Goal: Transaction & Acquisition: Download file/media

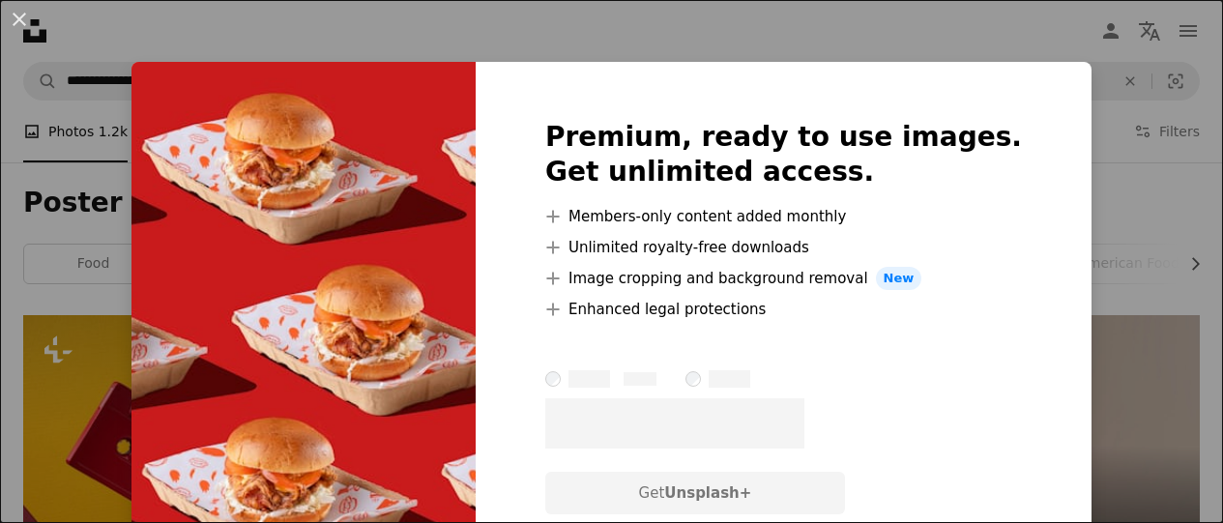
scroll to position [2450, 0]
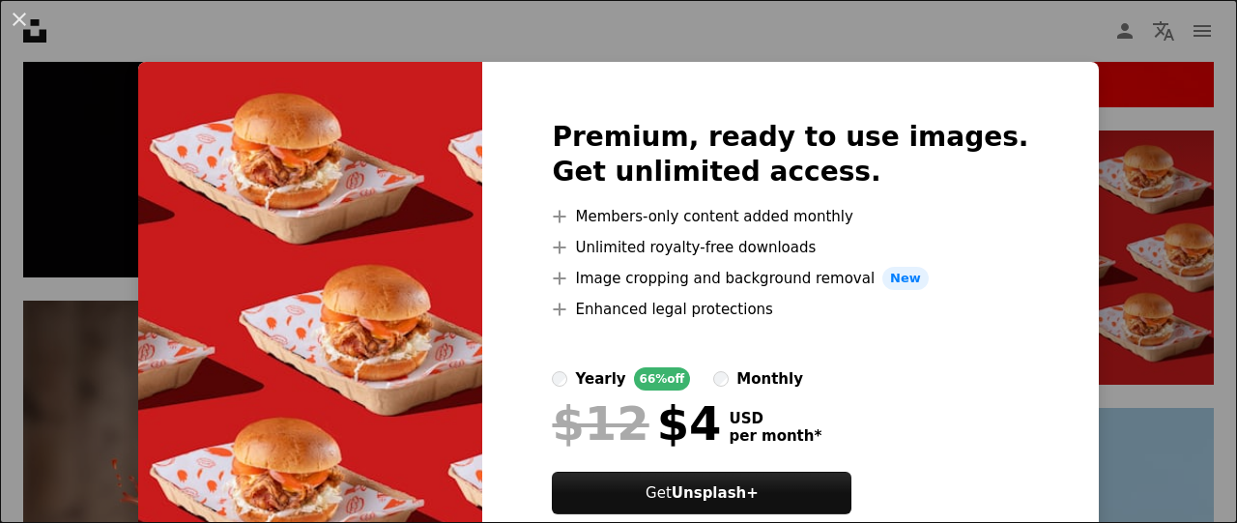
click at [469, 388] on img at bounding box center [310, 340] width 344 height 557
click at [1182, 422] on div "An X shape Premium, ready to use images. Get unlimited access. A plus sign Memb…" at bounding box center [618, 261] width 1237 height 523
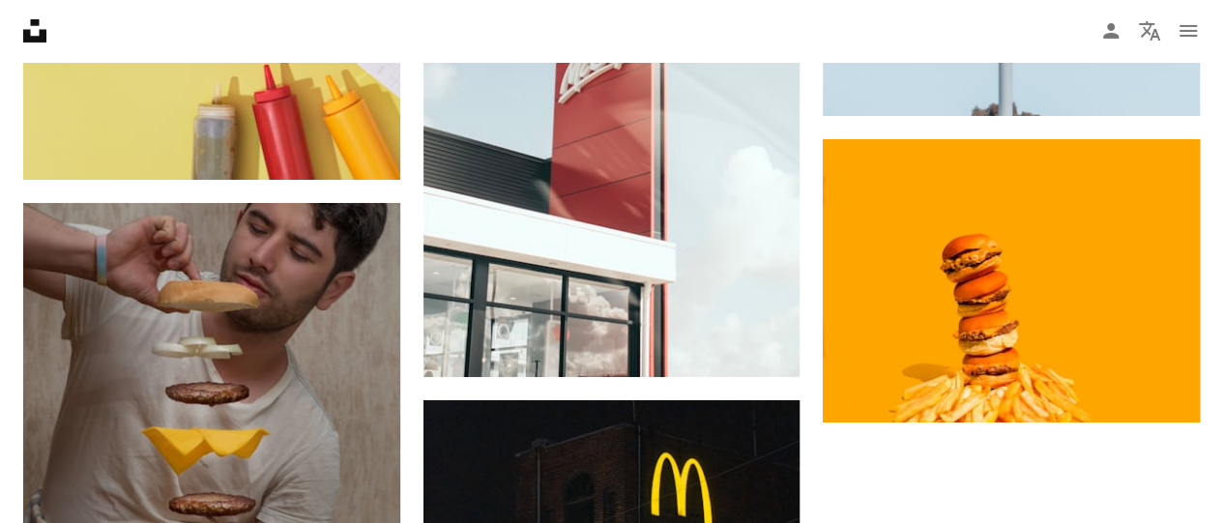
scroll to position [3429, 0]
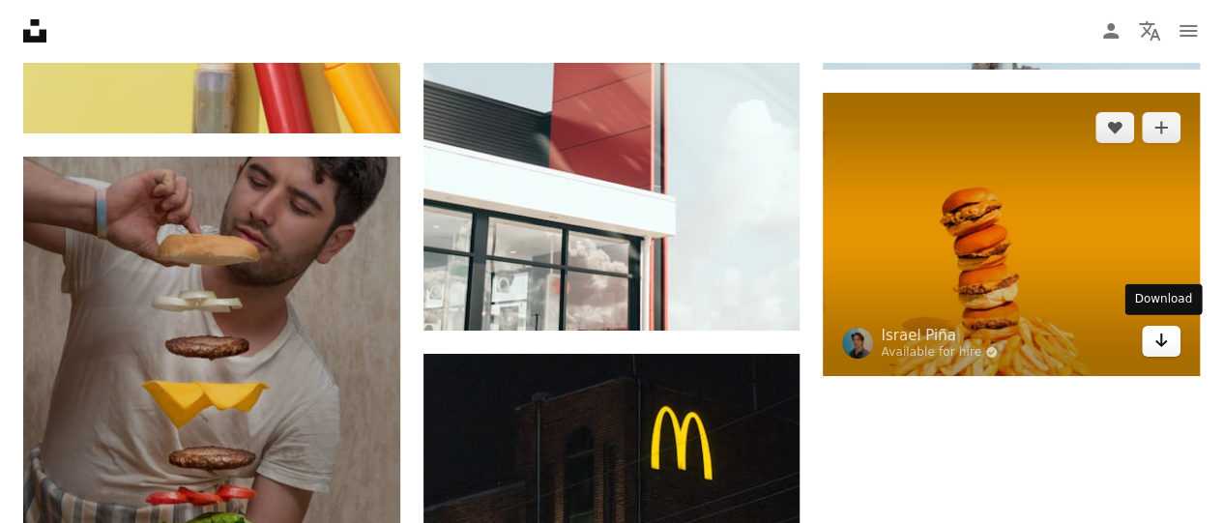
click at [1156, 341] on icon "Arrow pointing down" at bounding box center [1160, 340] width 15 height 23
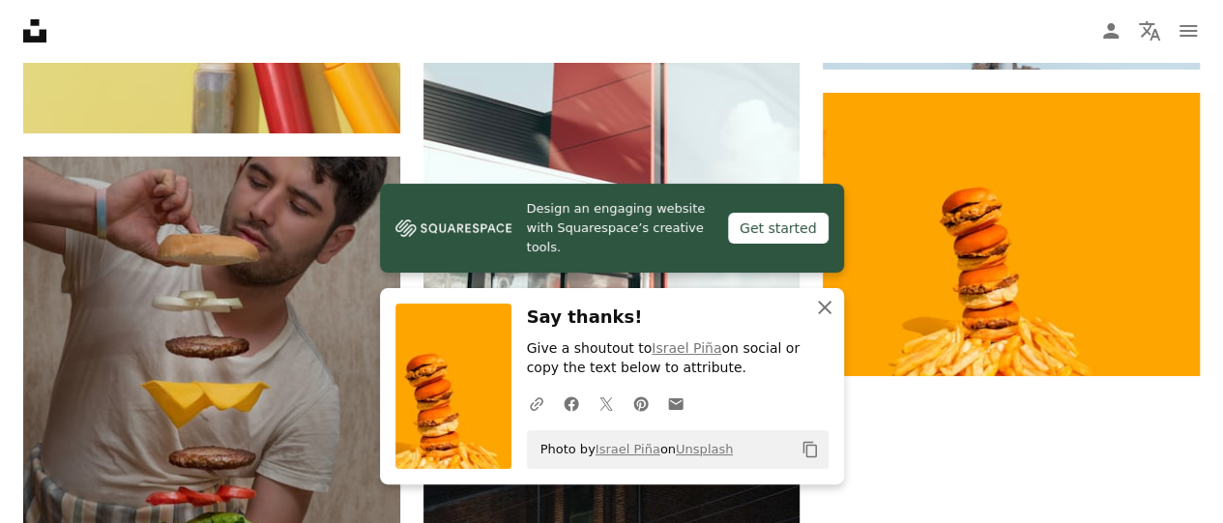
click at [829, 314] on icon "An X shape" at bounding box center [824, 307] width 23 height 23
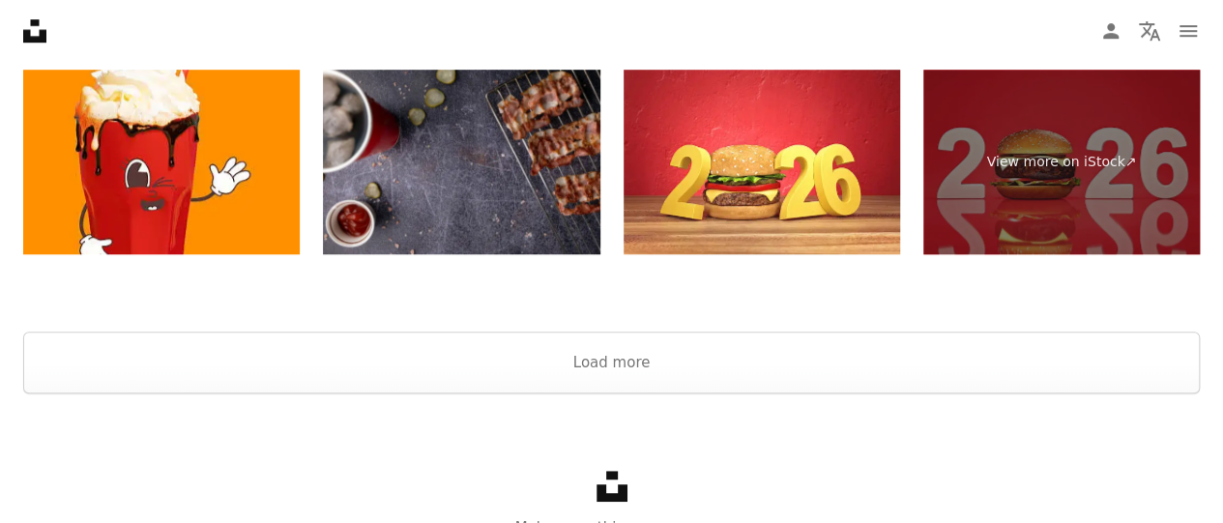
scroll to position [4485, 0]
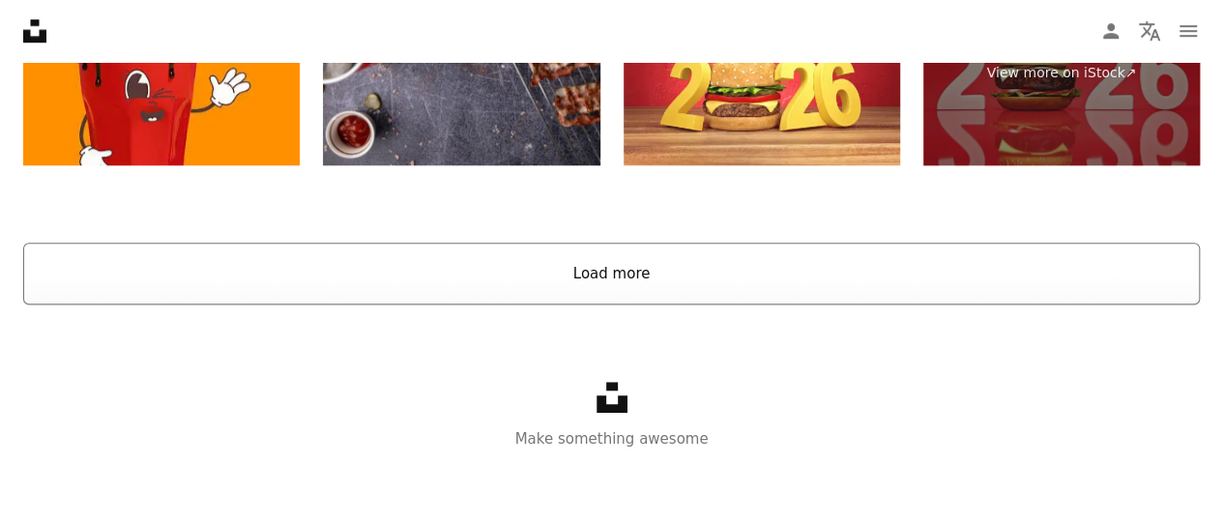
click at [763, 287] on button "Load more" at bounding box center [611, 274] width 1176 height 62
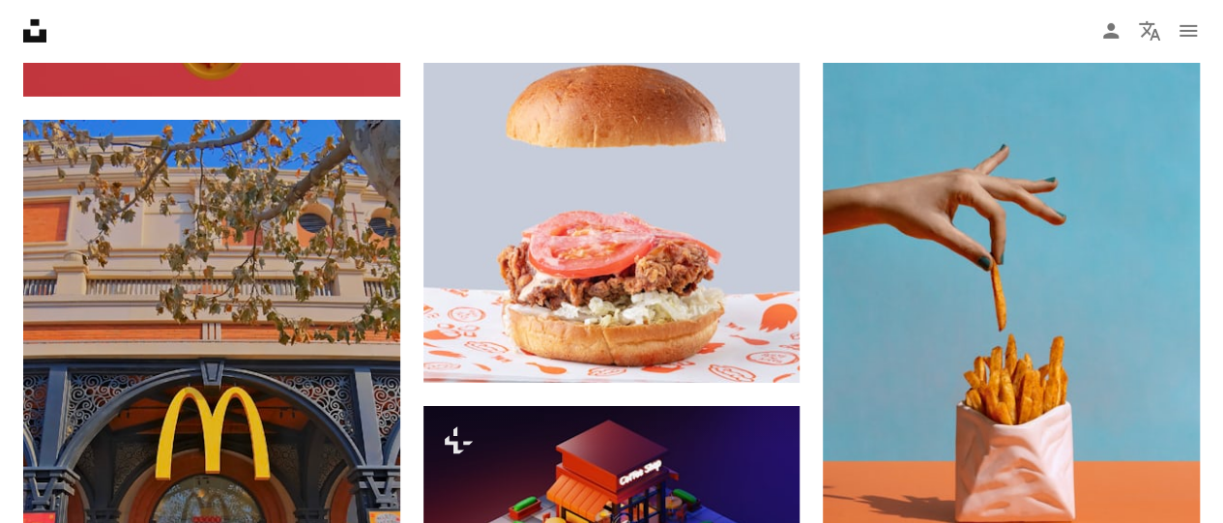
scroll to position [6956, 0]
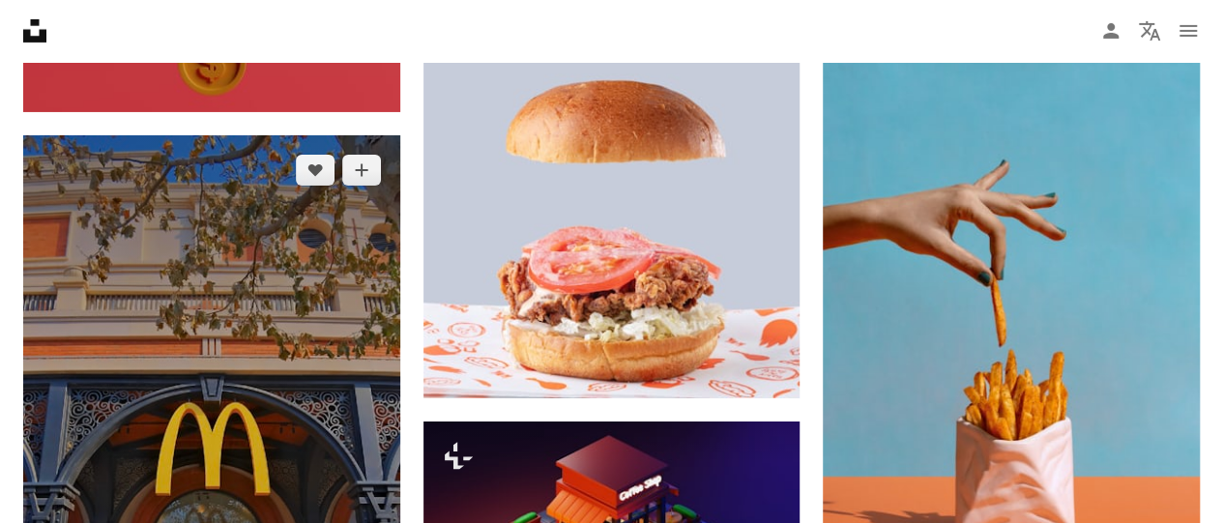
click at [296, 250] on img at bounding box center [211, 444] width 377 height 619
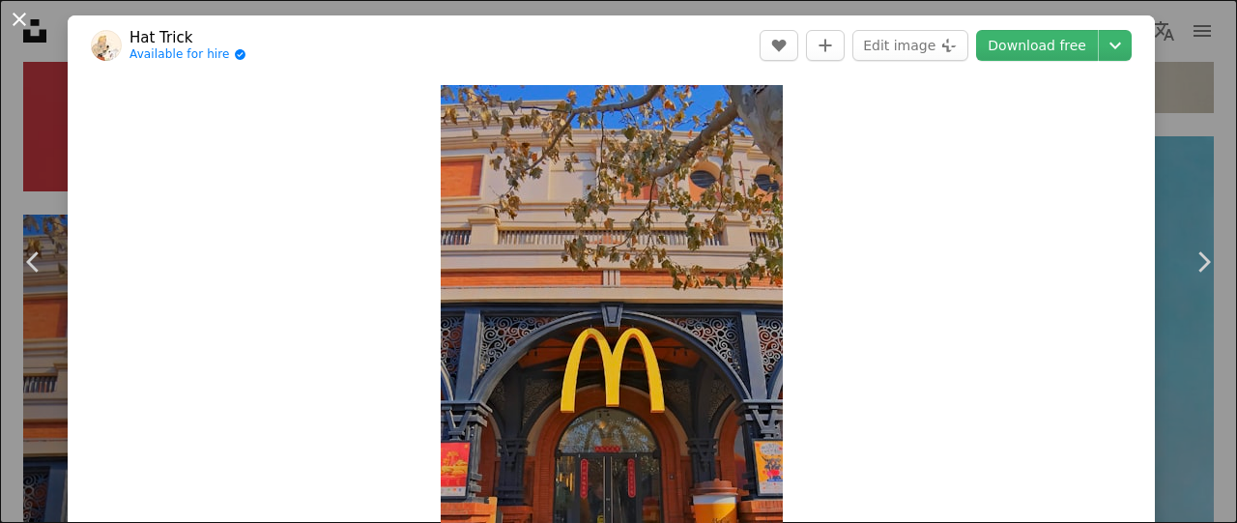
click at [16, 20] on button "An X shape" at bounding box center [19, 19] width 23 height 23
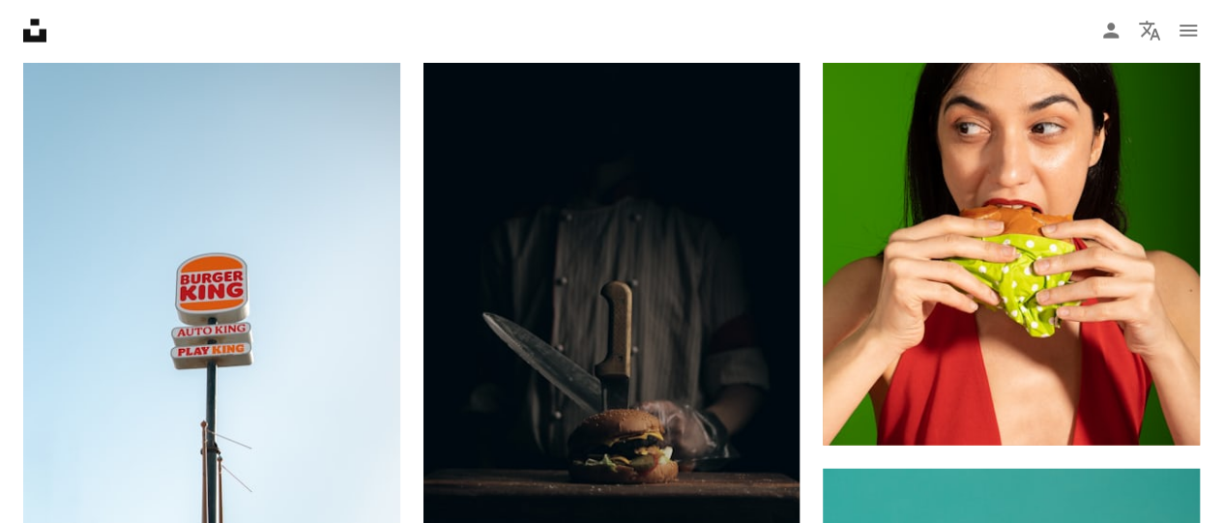
scroll to position [31941, 0]
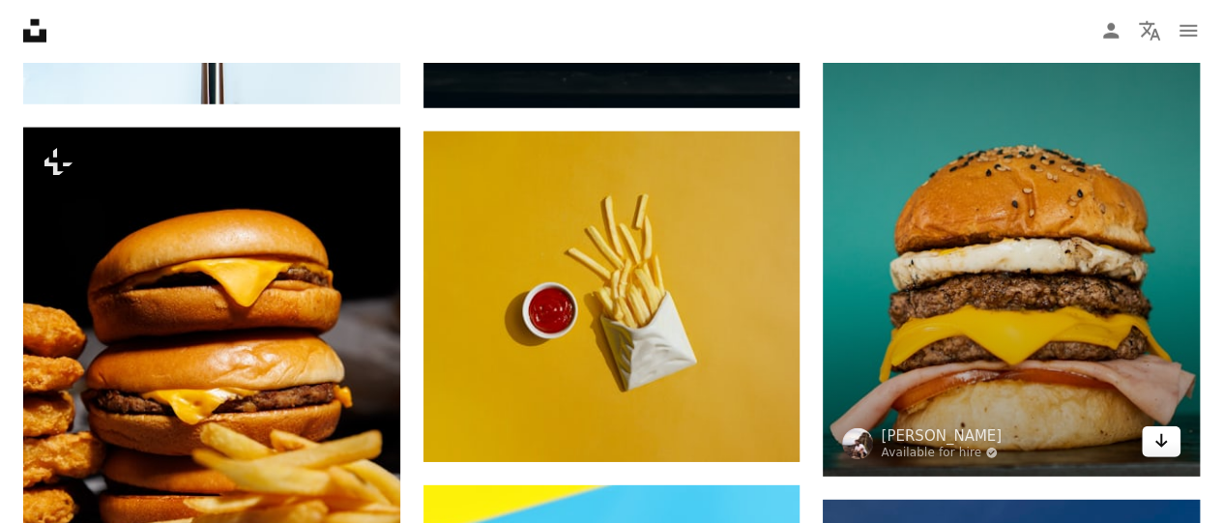
click at [1173, 438] on link "Arrow pointing down" at bounding box center [1161, 441] width 39 height 31
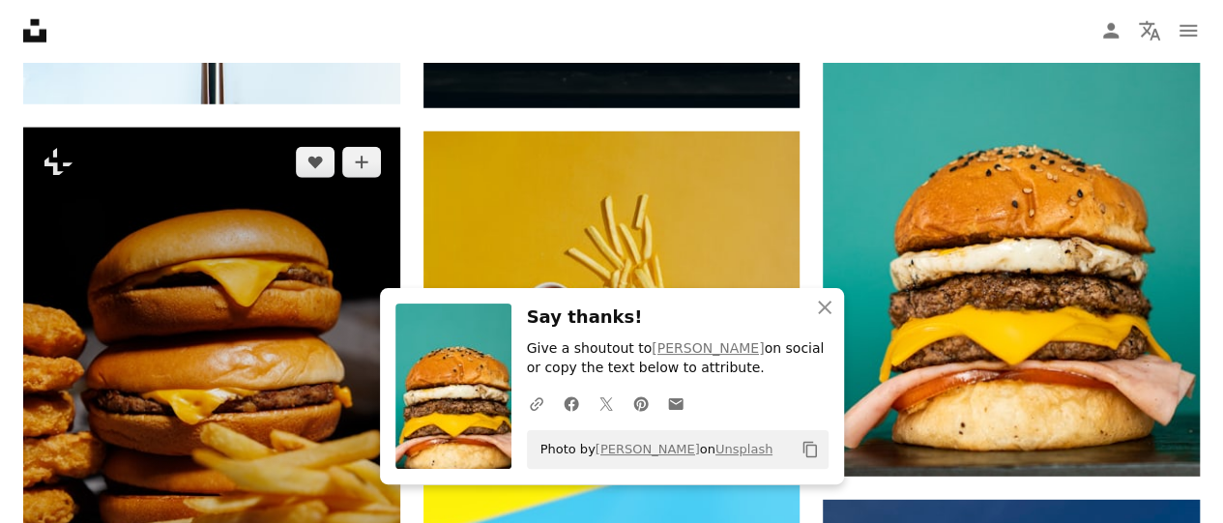
click at [209, 233] on img at bounding box center [211, 410] width 377 height 565
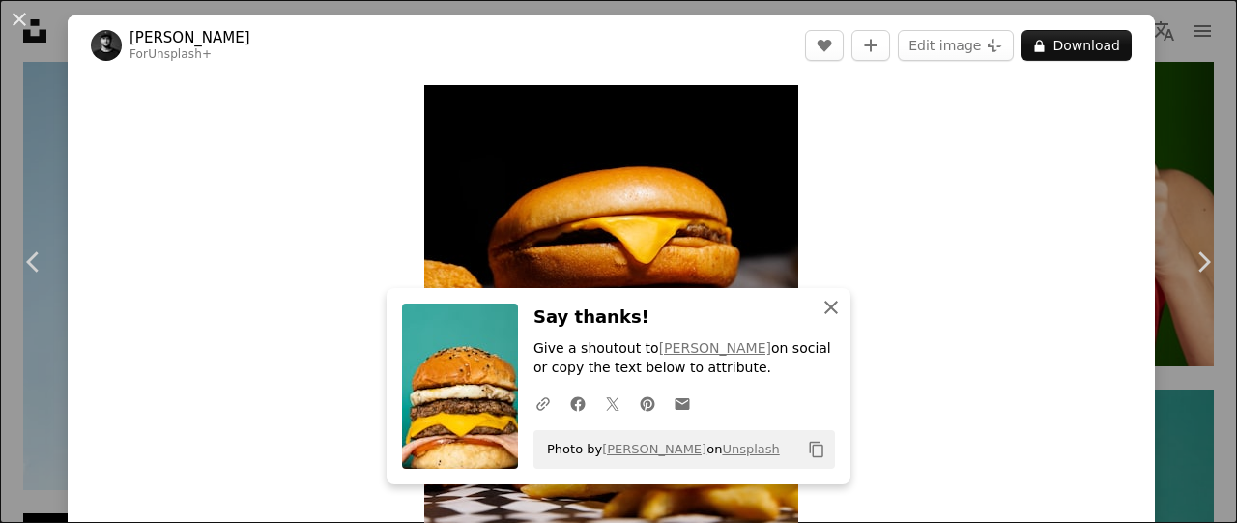
click at [820, 307] on icon "An X shape" at bounding box center [831, 307] width 23 height 23
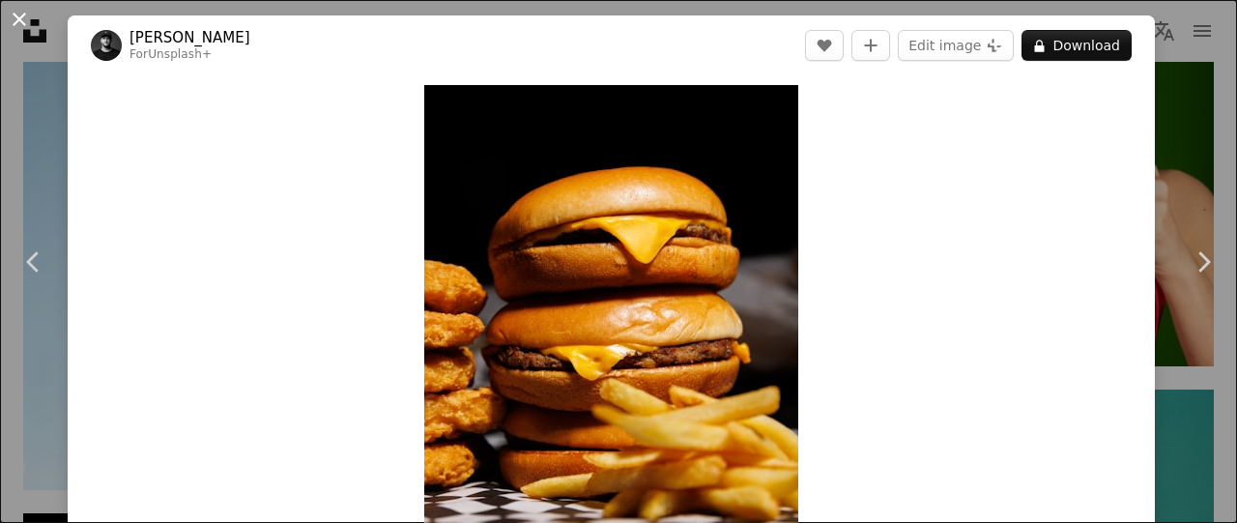
click at [16, 23] on button "An X shape" at bounding box center [19, 19] width 23 height 23
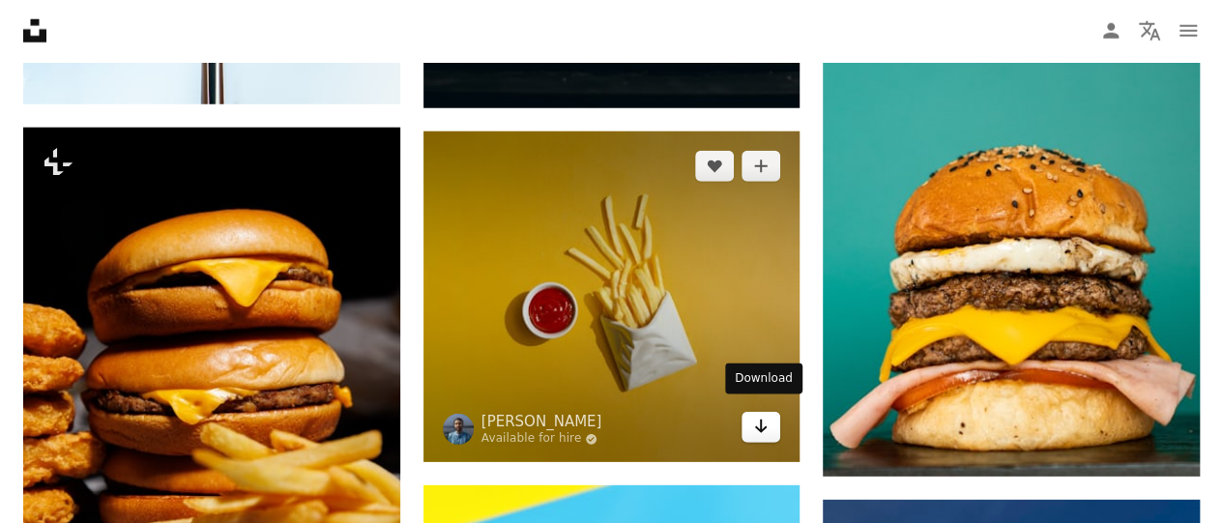
click at [760, 426] on icon "Arrow pointing down" at bounding box center [760, 426] width 15 height 23
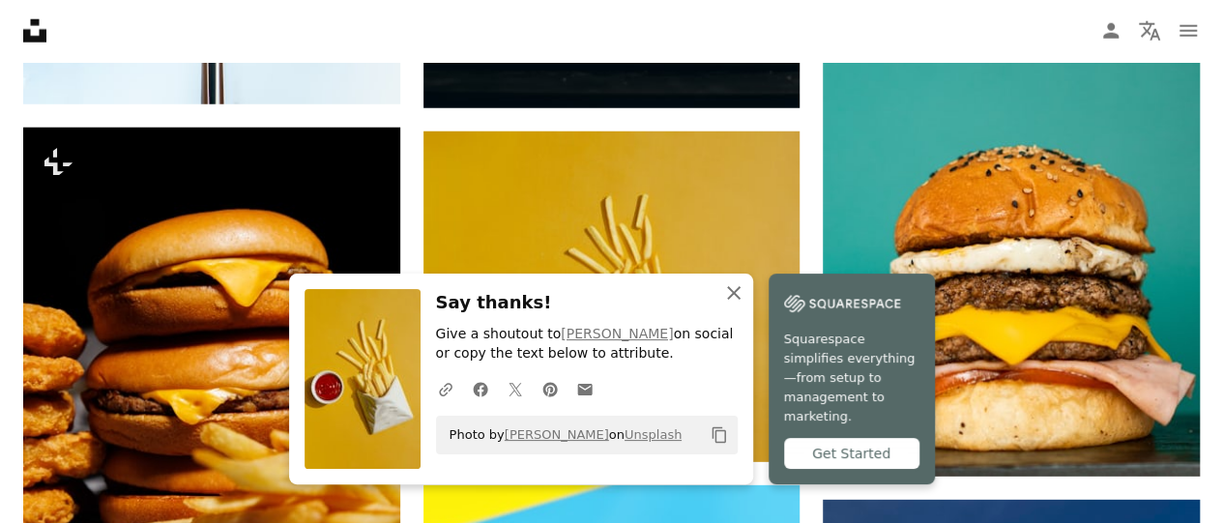
click at [734, 304] on icon "An X shape" at bounding box center [733, 292] width 23 height 23
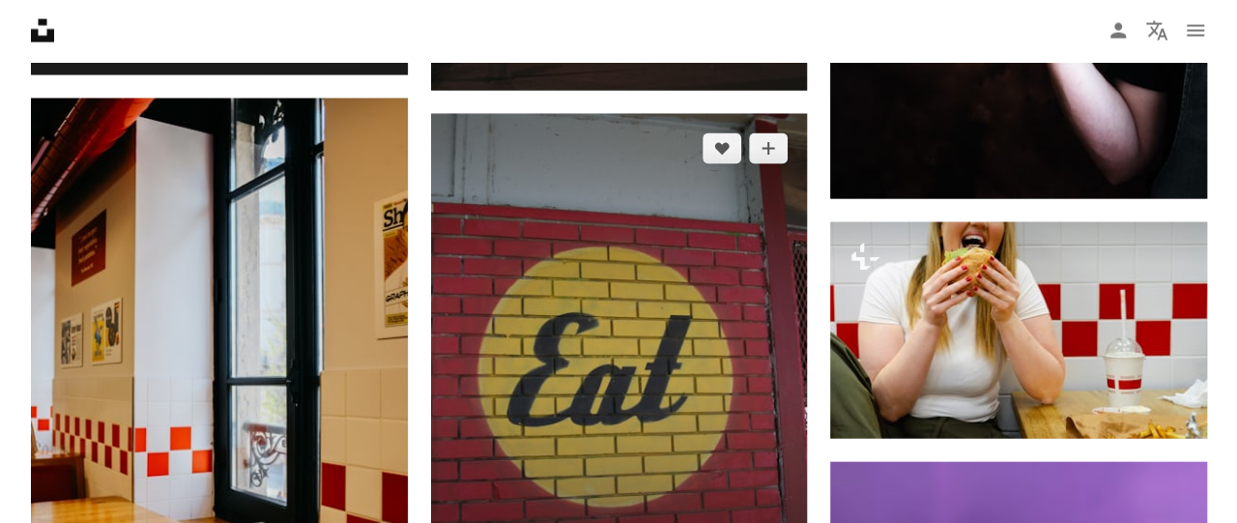
scroll to position [34960, 0]
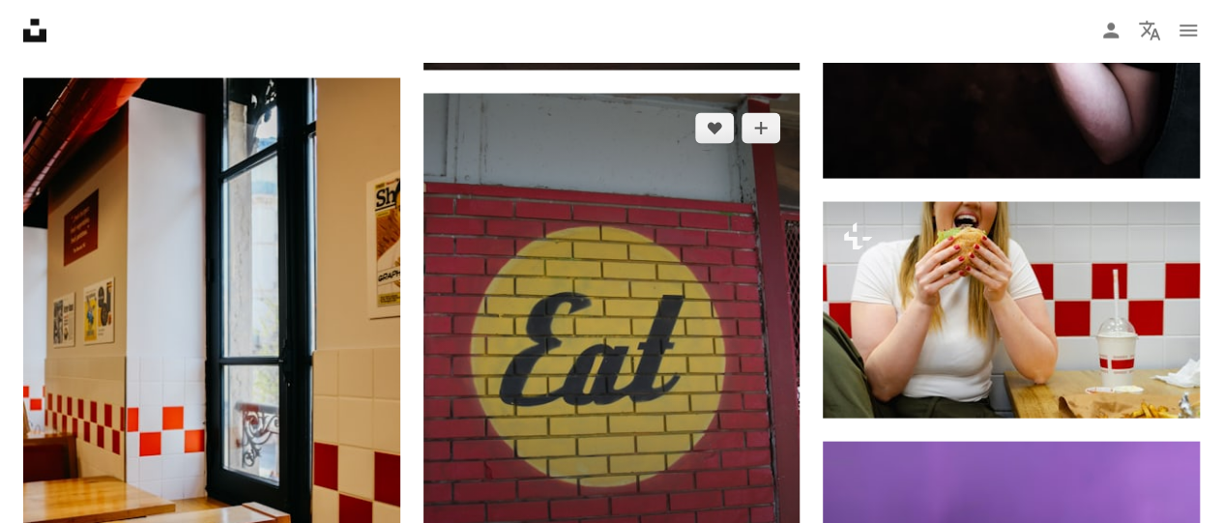
click at [740, 239] on img at bounding box center [611, 345] width 377 height 502
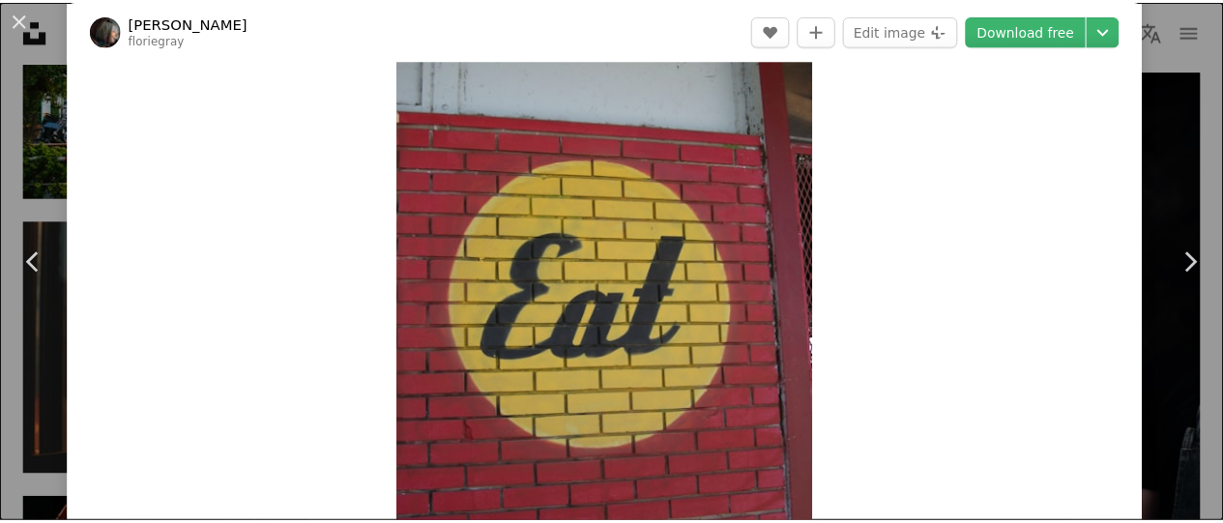
scroll to position [77, 0]
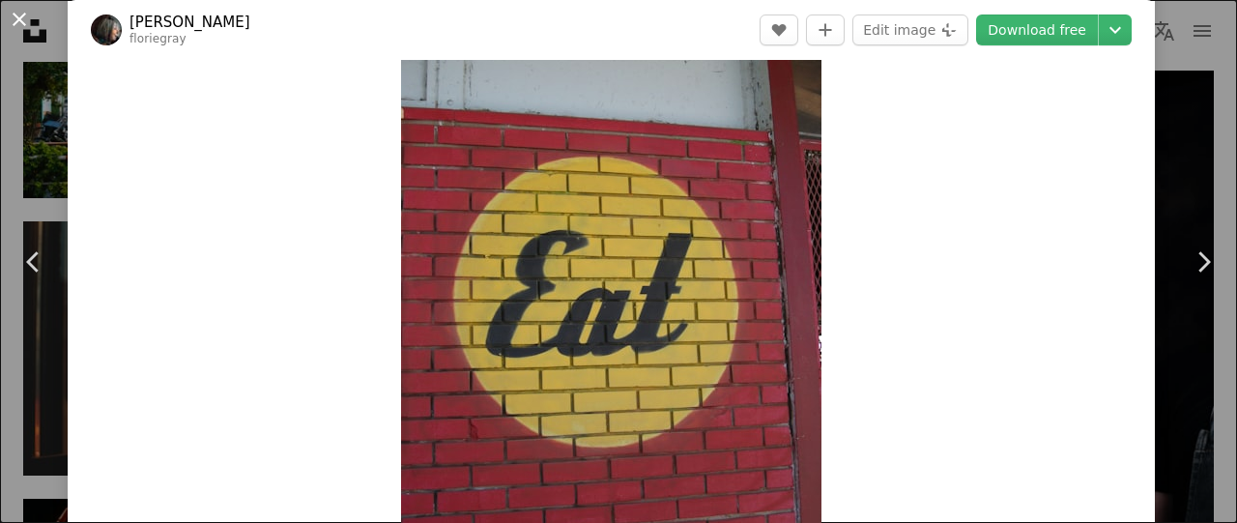
click at [21, 16] on button "An X shape" at bounding box center [19, 19] width 23 height 23
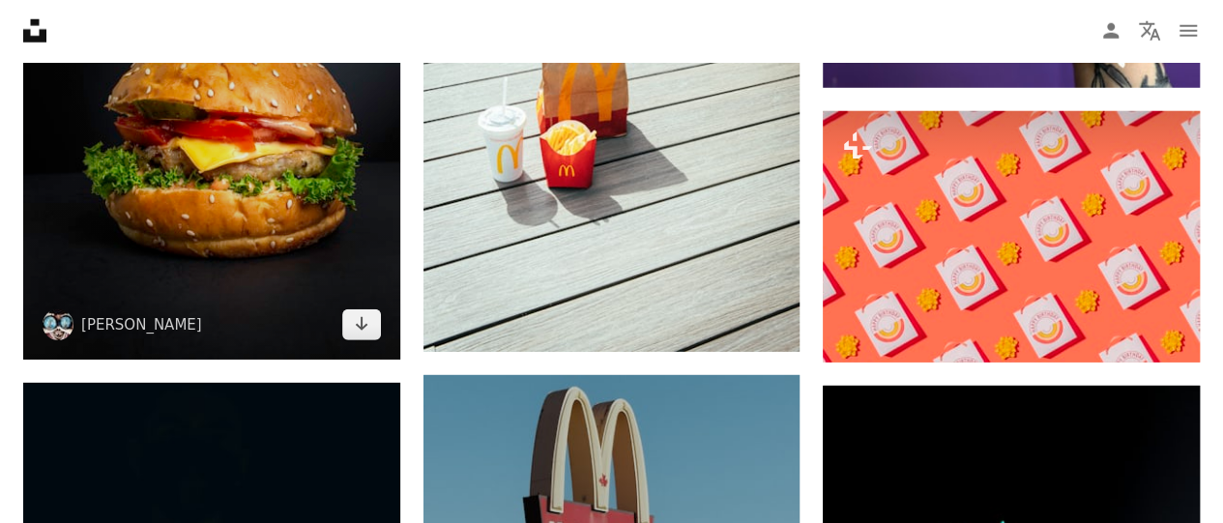
scroll to position [35656, 0]
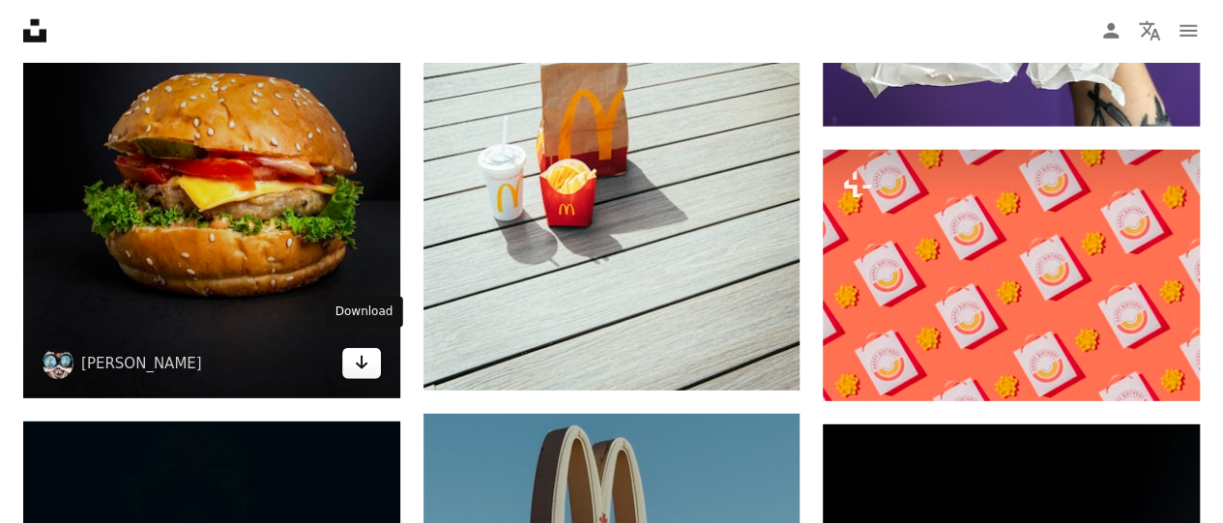
click at [356, 351] on icon "Arrow pointing down" at bounding box center [361, 362] width 15 height 23
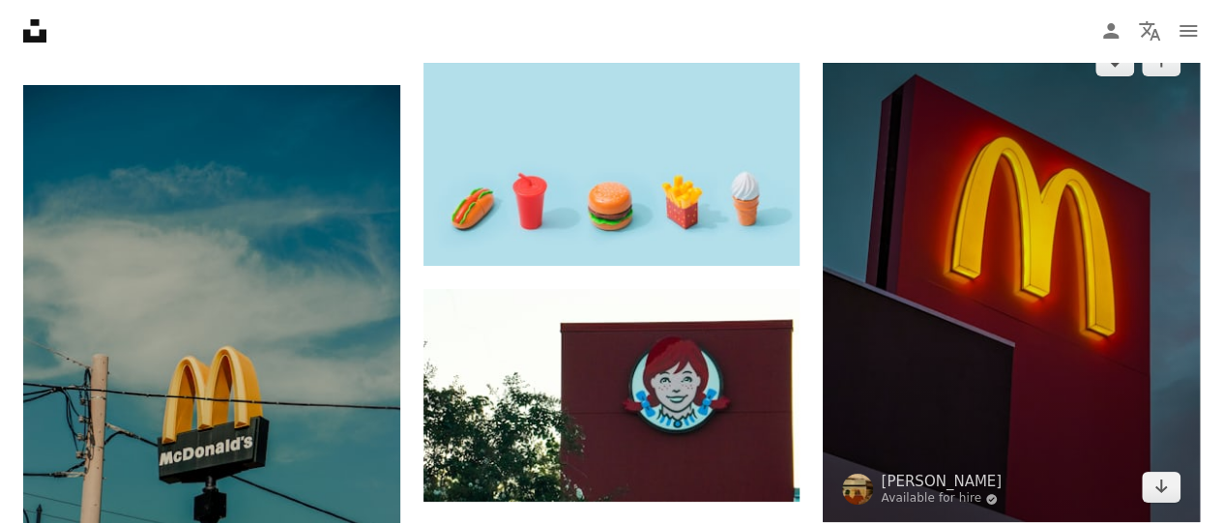
scroll to position [36623, 0]
